Goal: Information Seeking & Learning: Learn about a topic

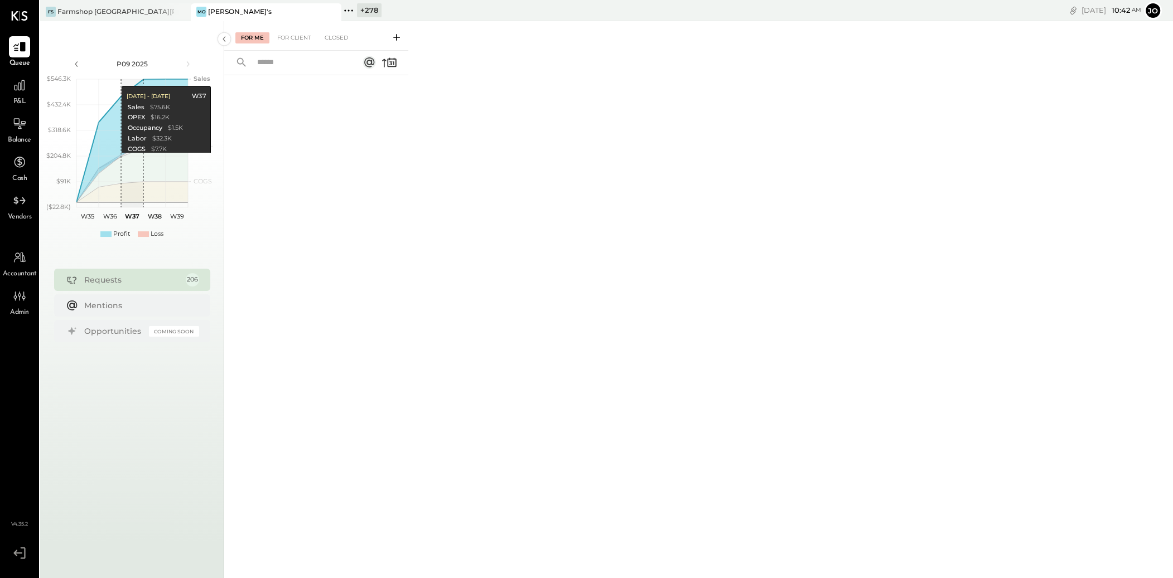
click at [329, 8] on icon at bounding box center [332, 11] width 14 height 13
click at [79, 7] on div "Farmshop [GEOGRAPHIC_DATA][PERSON_NAME]" at bounding box center [115, 11] width 117 height 9
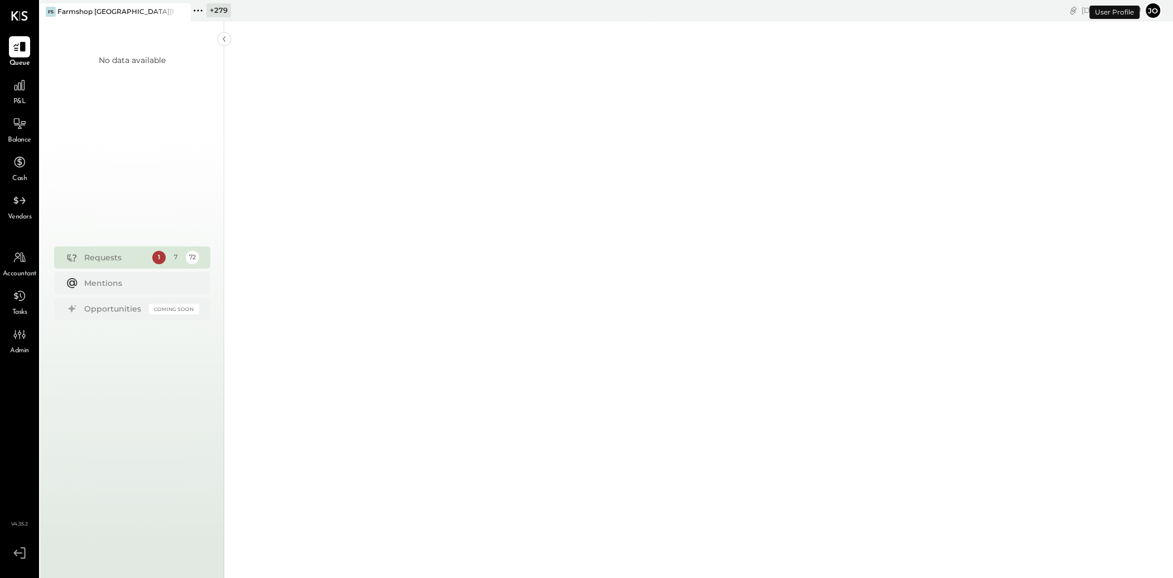
click at [14, 97] on span "P&L" at bounding box center [19, 102] width 13 height 10
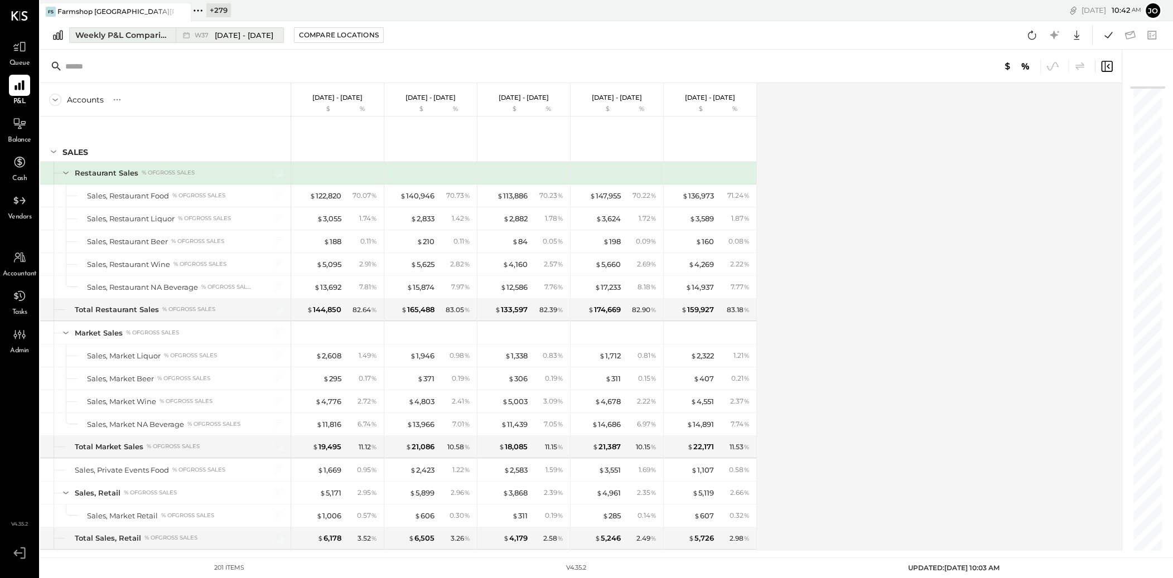
click at [127, 42] on button "Weekly P&L Comparison W37 [DATE] - [DATE]" at bounding box center [176, 35] width 215 height 16
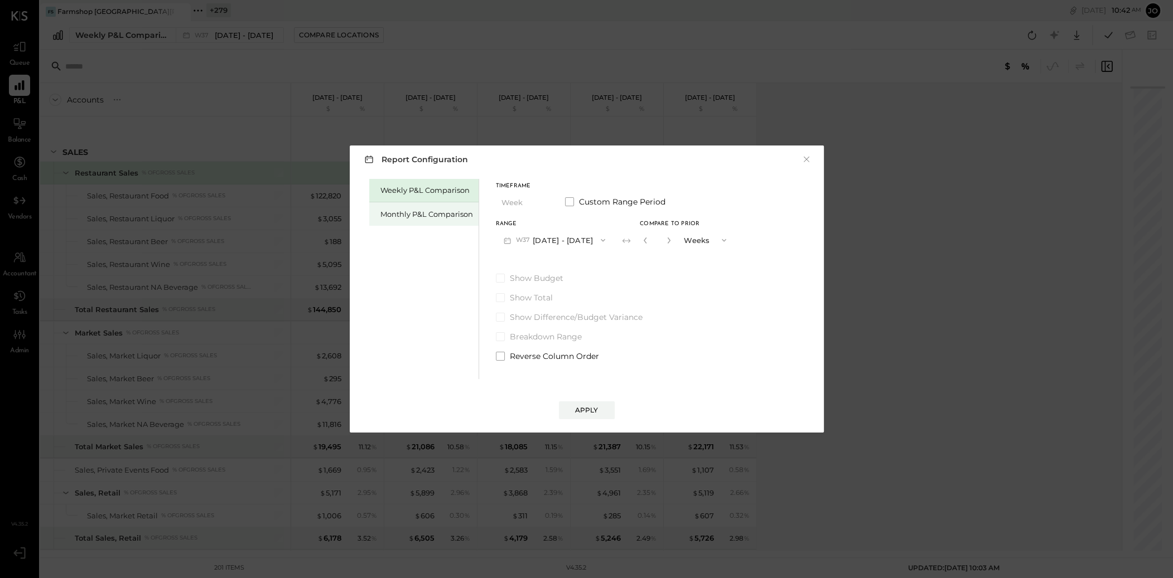
click at [402, 213] on div "Monthly P&L Comparison" at bounding box center [426, 214] width 93 height 11
click at [539, 237] on button "M09 [DATE] - [DATE]" at bounding box center [555, 240] width 118 height 21
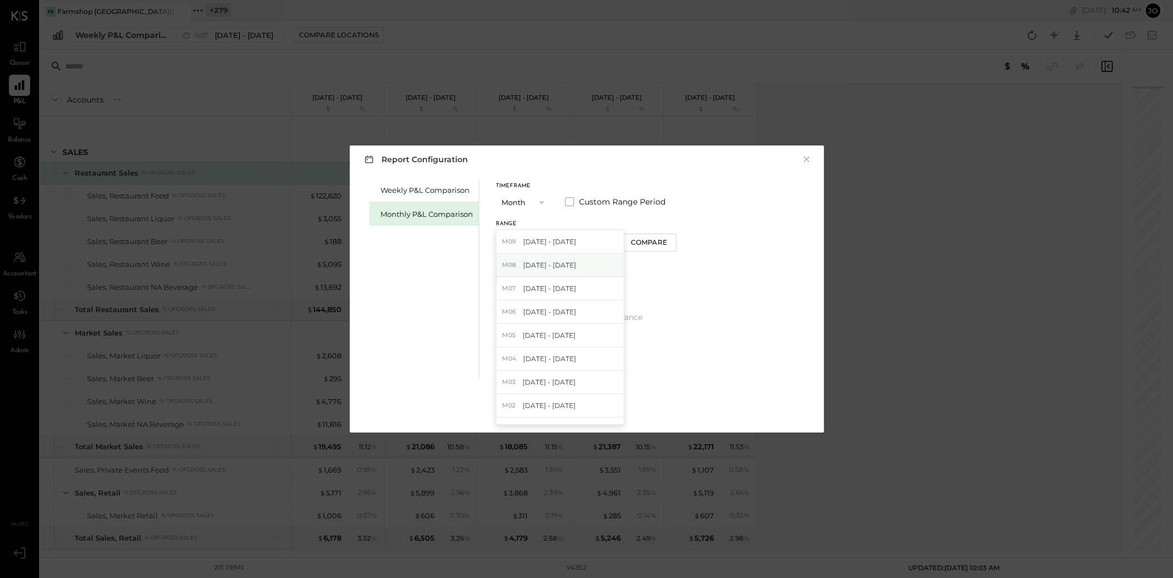
click at [560, 266] on span "[DATE] - [DATE]" at bounding box center [549, 265] width 53 height 9
click at [629, 249] on button "Compare" at bounding box center [649, 243] width 56 height 18
click at [660, 247] on div "*" at bounding box center [657, 240] width 35 height 21
click at [668, 242] on button "button" at bounding box center [668, 240] width 9 height 12
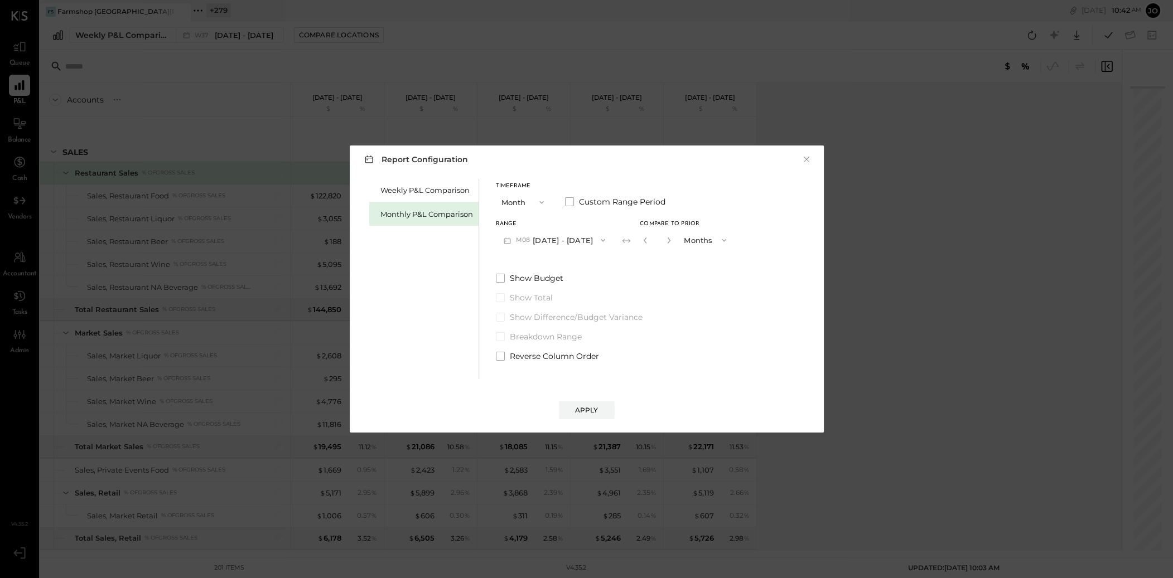
click at [668, 242] on button "button" at bounding box center [668, 240] width 9 height 12
type input "*"
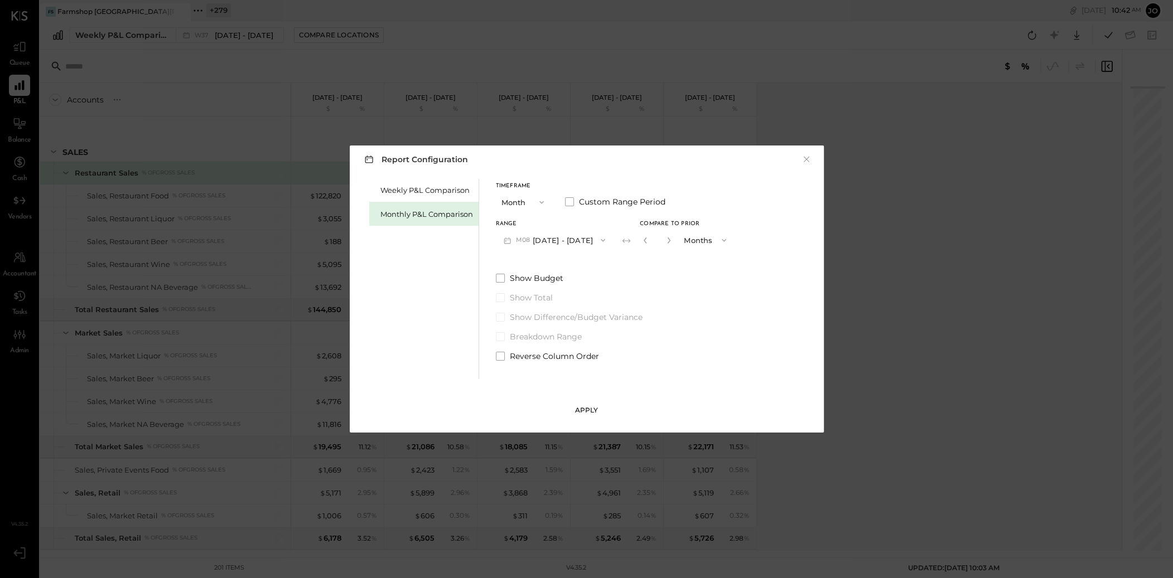
click at [583, 414] on div "Apply" at bounding box center [586, 410] width 23 height 9
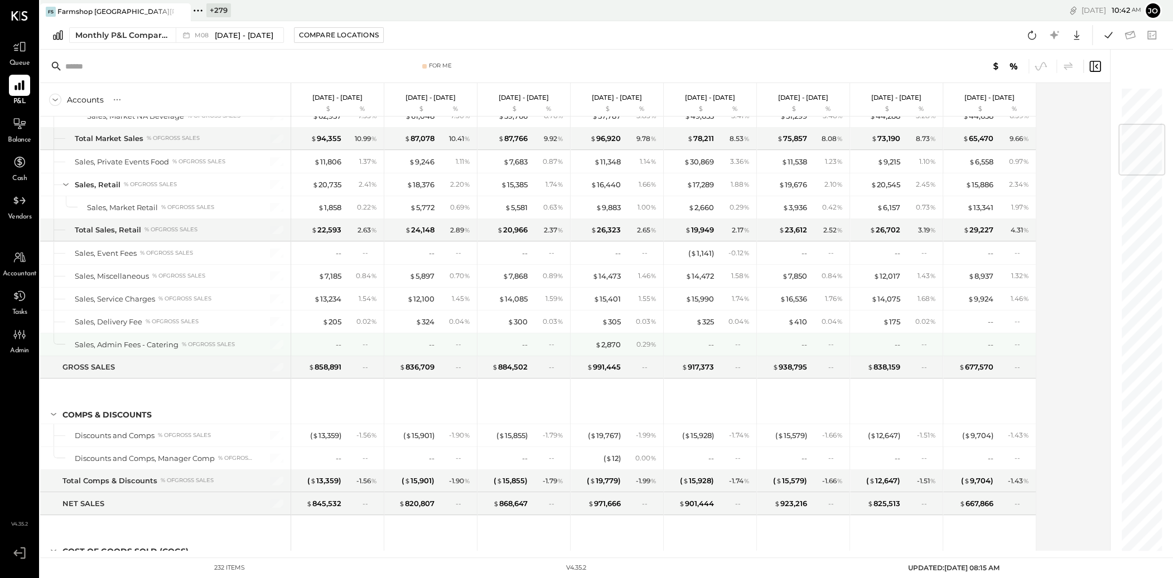
scroll to position [313, 0]
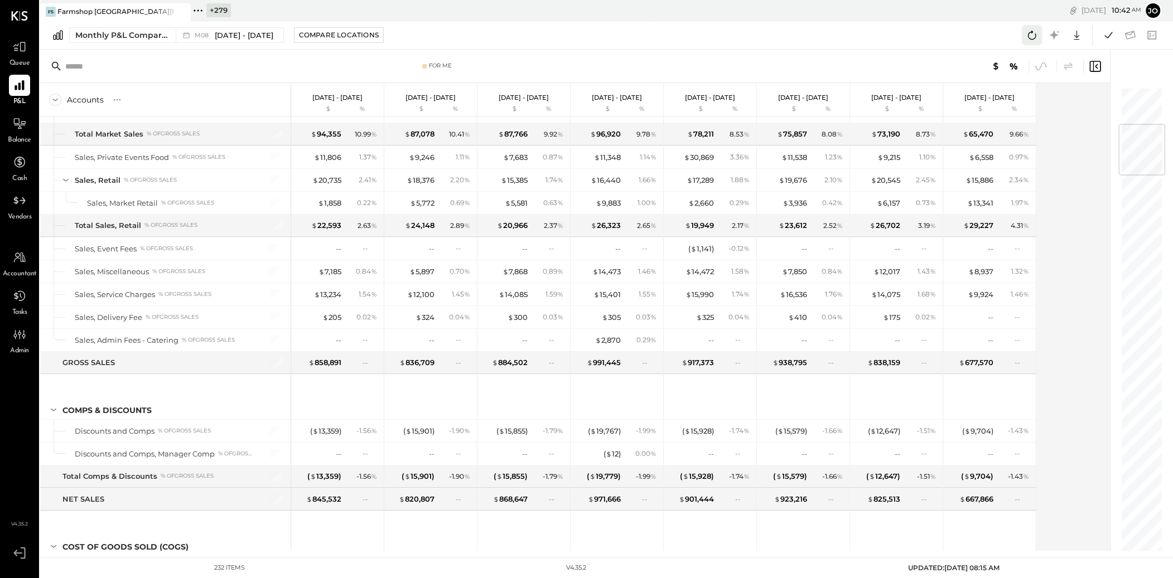
click at [1031, 28] on icon at bounding box center [1032, 35] width 15 height 15
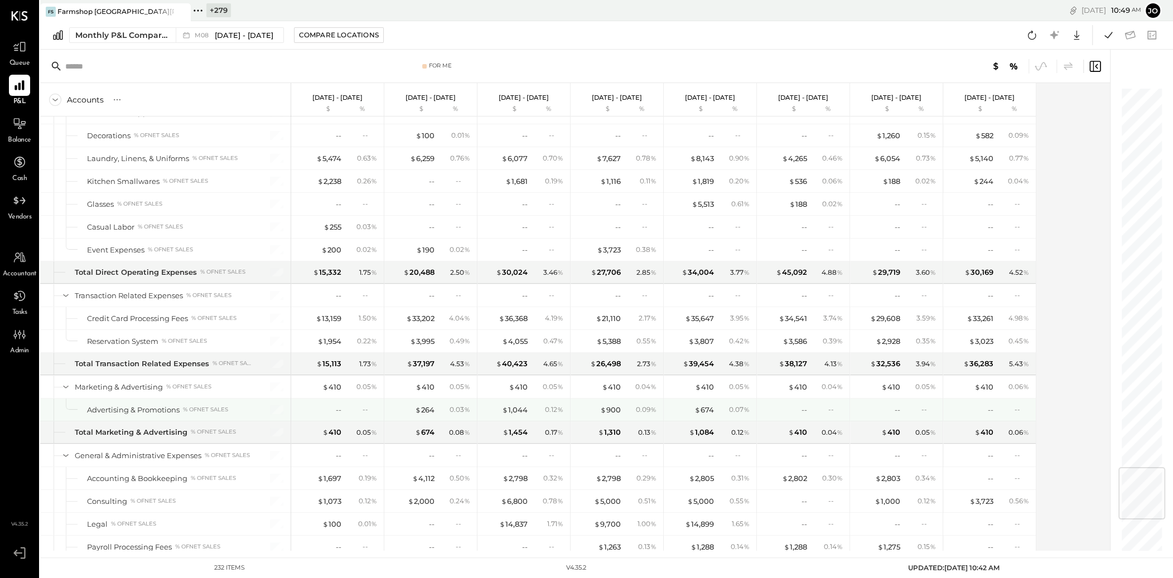
scroll to position [3192, 0]
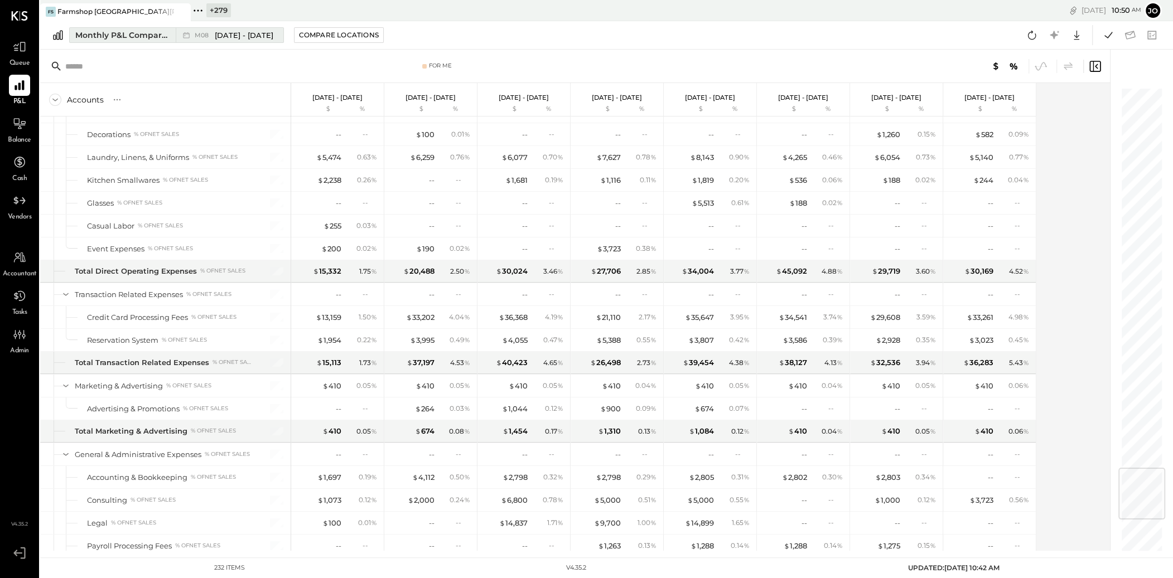
click at [177, 37] on div "M08 Aug 1 - 31, 2025" at bounding box center [227, 35] width 102 height 15
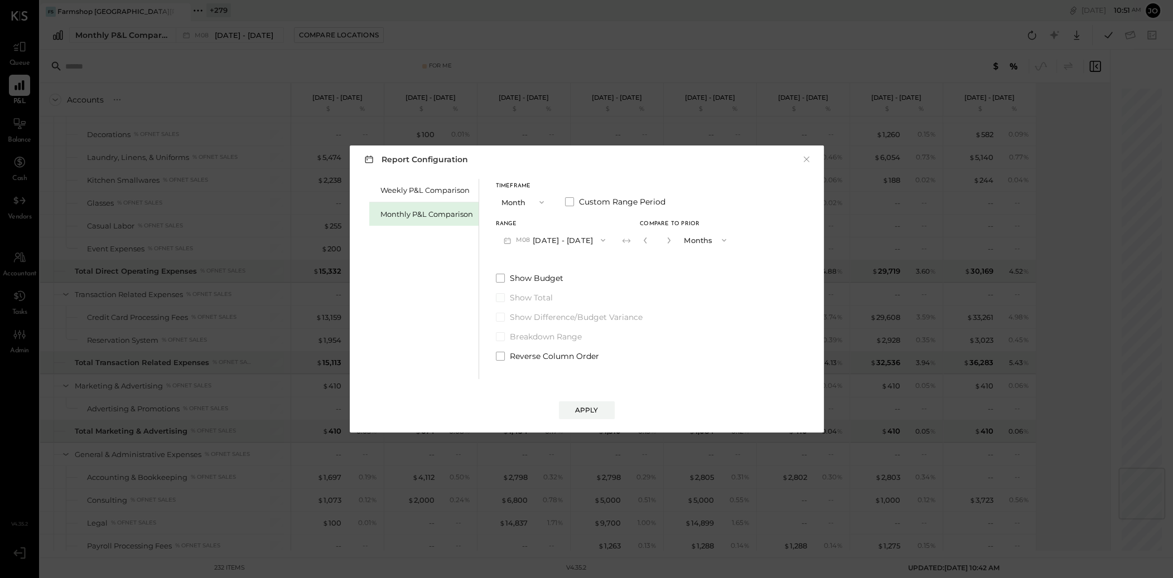
click at [547, 297] on span "Show Total" at bounding box center [531, 297] width 43 height 11
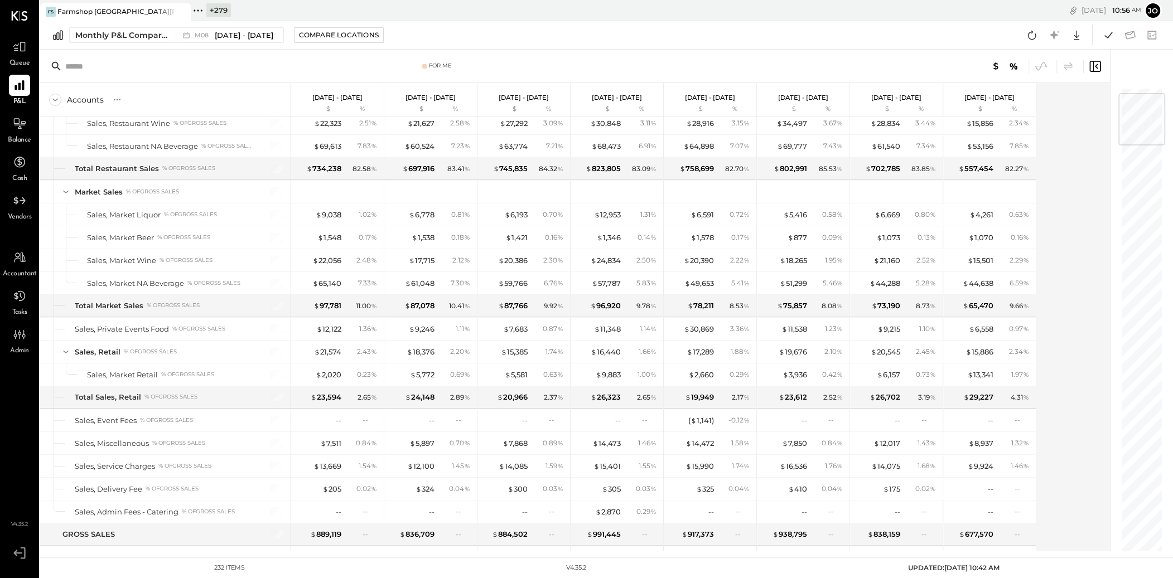
scroll to position [0, 0]
